Goal: Use online tool/utility: Use online tool/utility

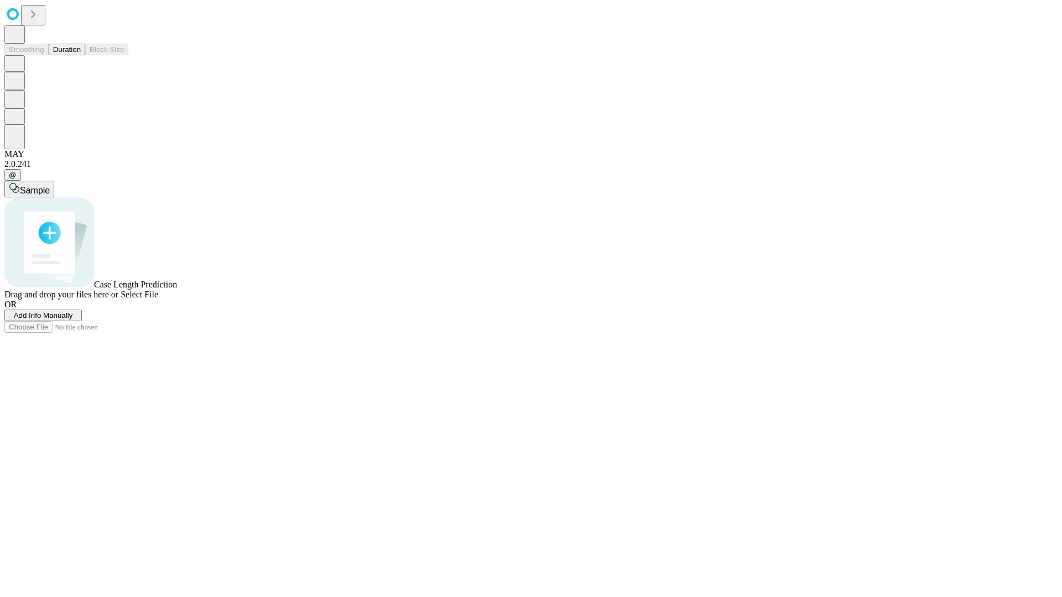
click at [81, 55] on button "Duration" at bounding box center [67, 50] width 37 height 12
click at [158, 299] on span "Select File" at bounding box center [140, 294] width 38 height 9
